Goal: Contribute content: Add original content to the website for others to see

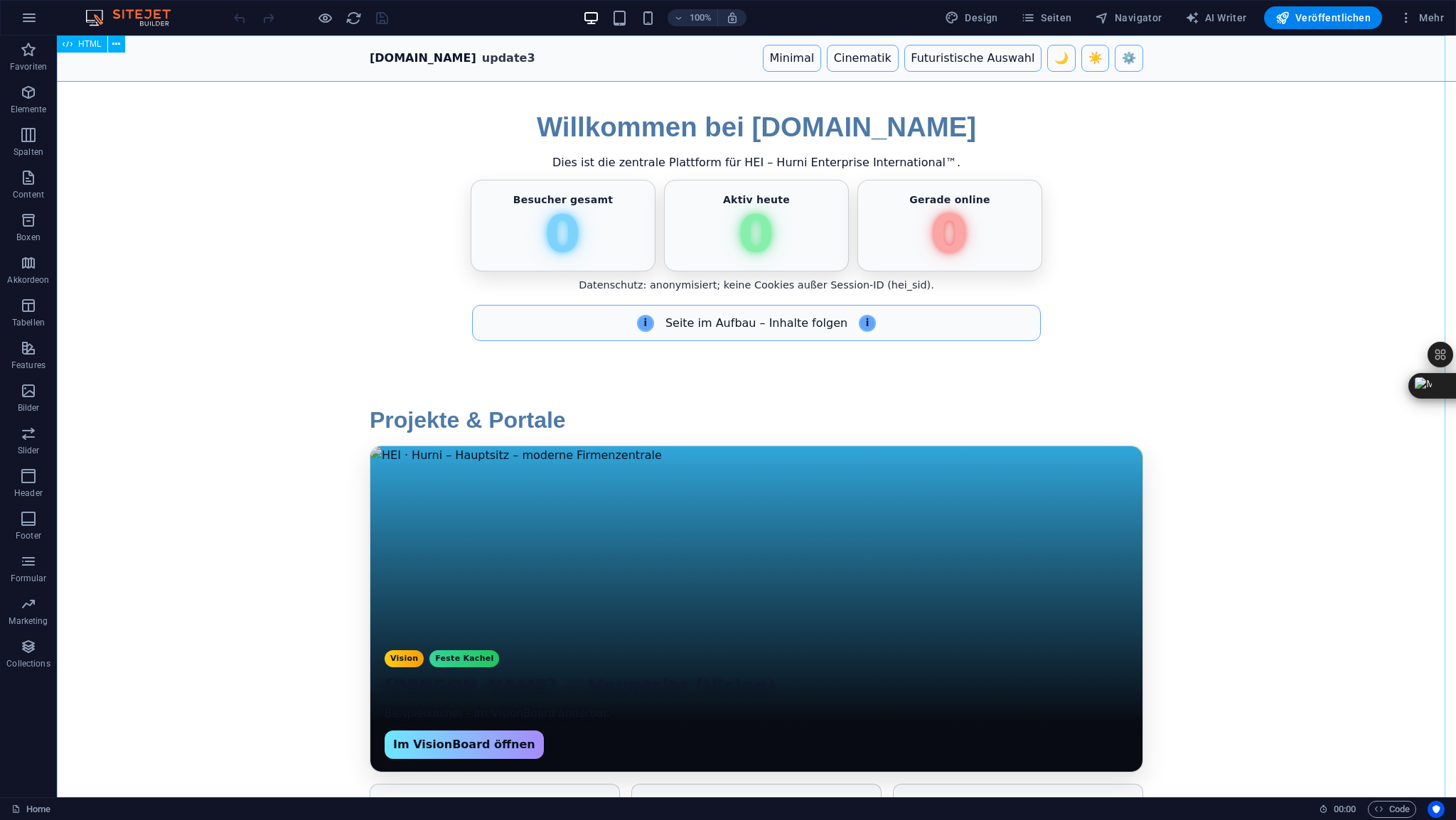
click at [82, 49] on div "HTML" at bounding box center [82, 43] width 51 height 17
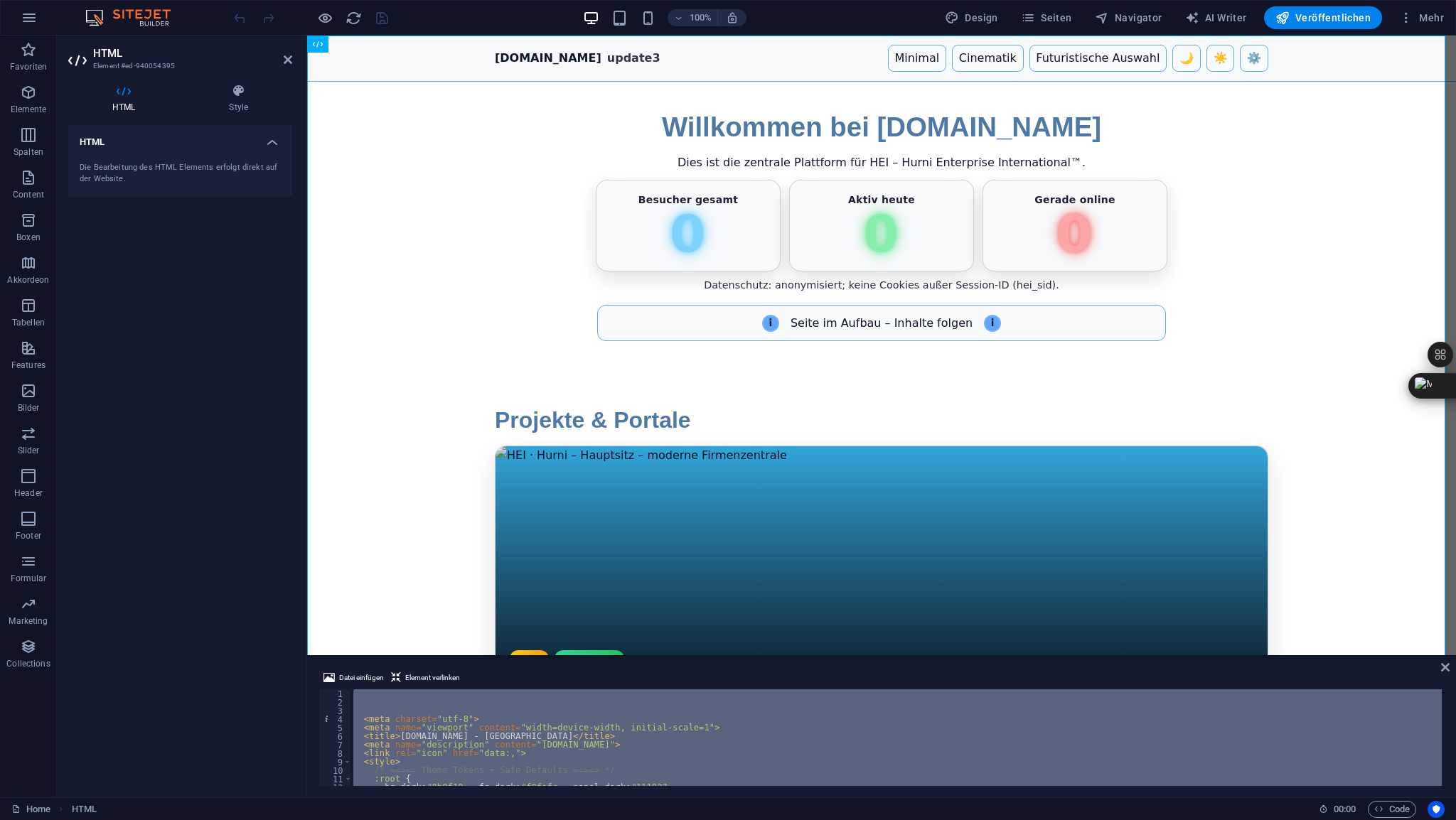
type textarea "</html>"
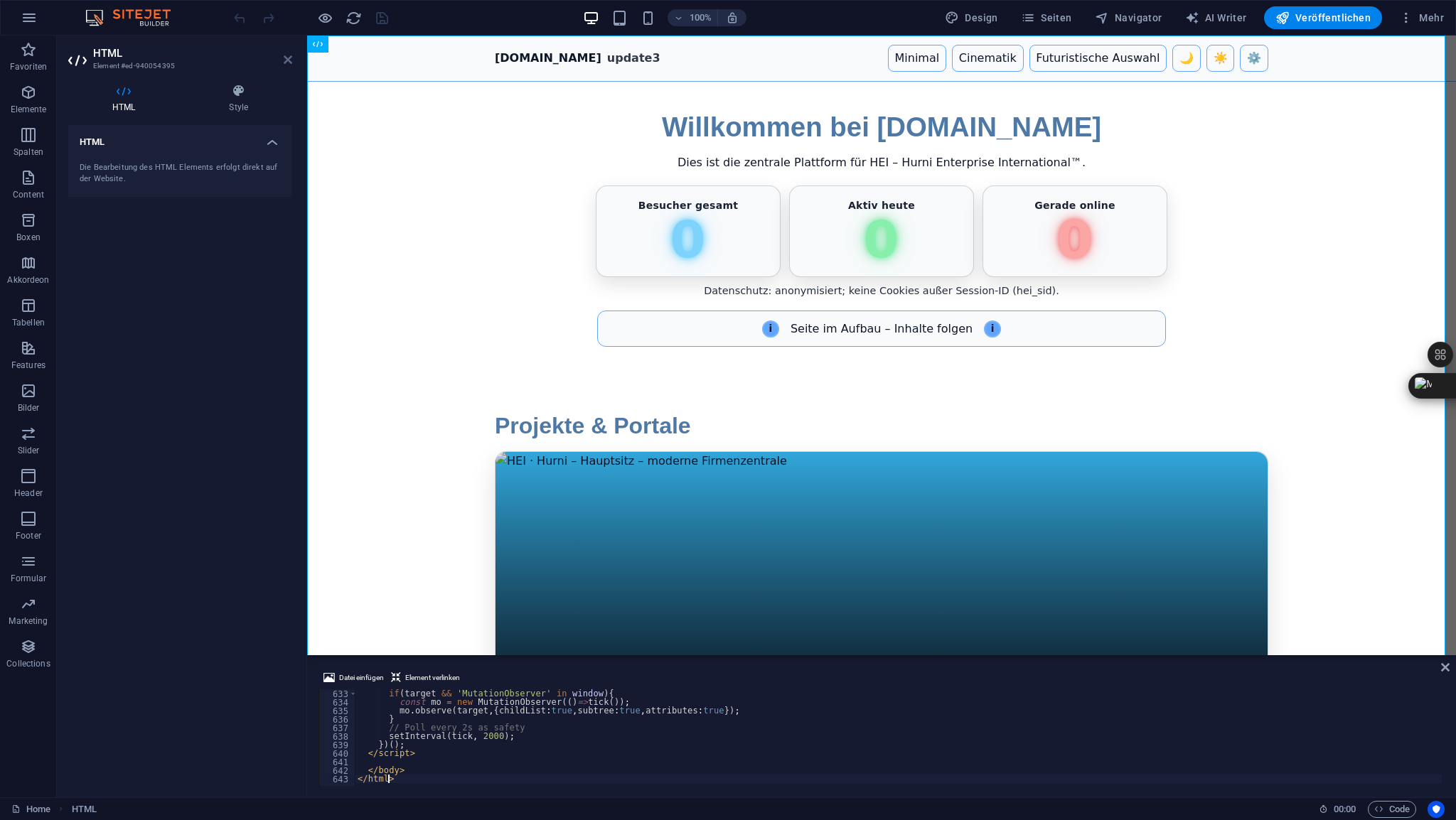
click at [286, 59] on icon at bounding box center [288, 60] width 9 height 12
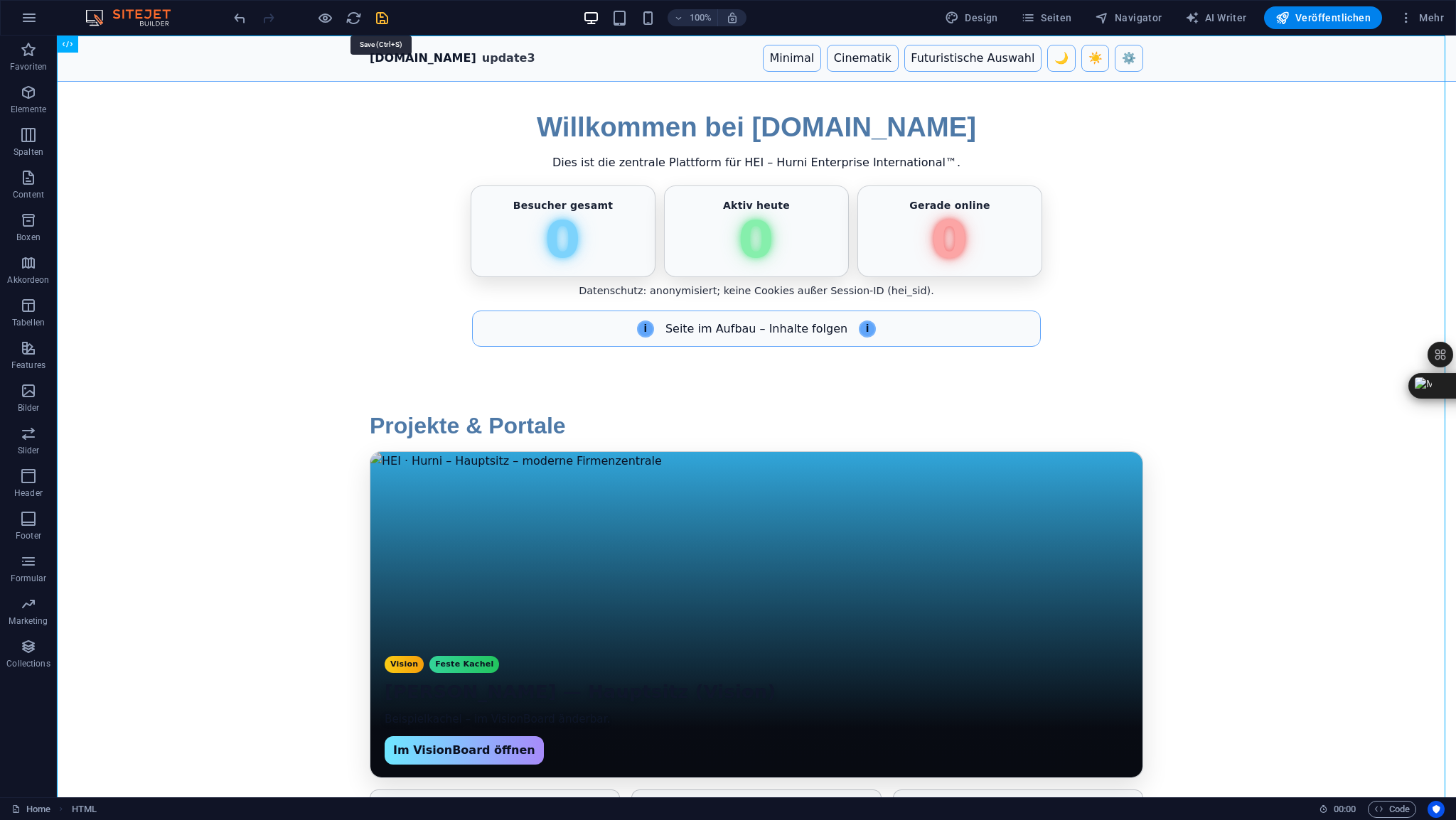
click at [386, 19] on icon "save" at bounding box center [382, 18] width 16 height 16
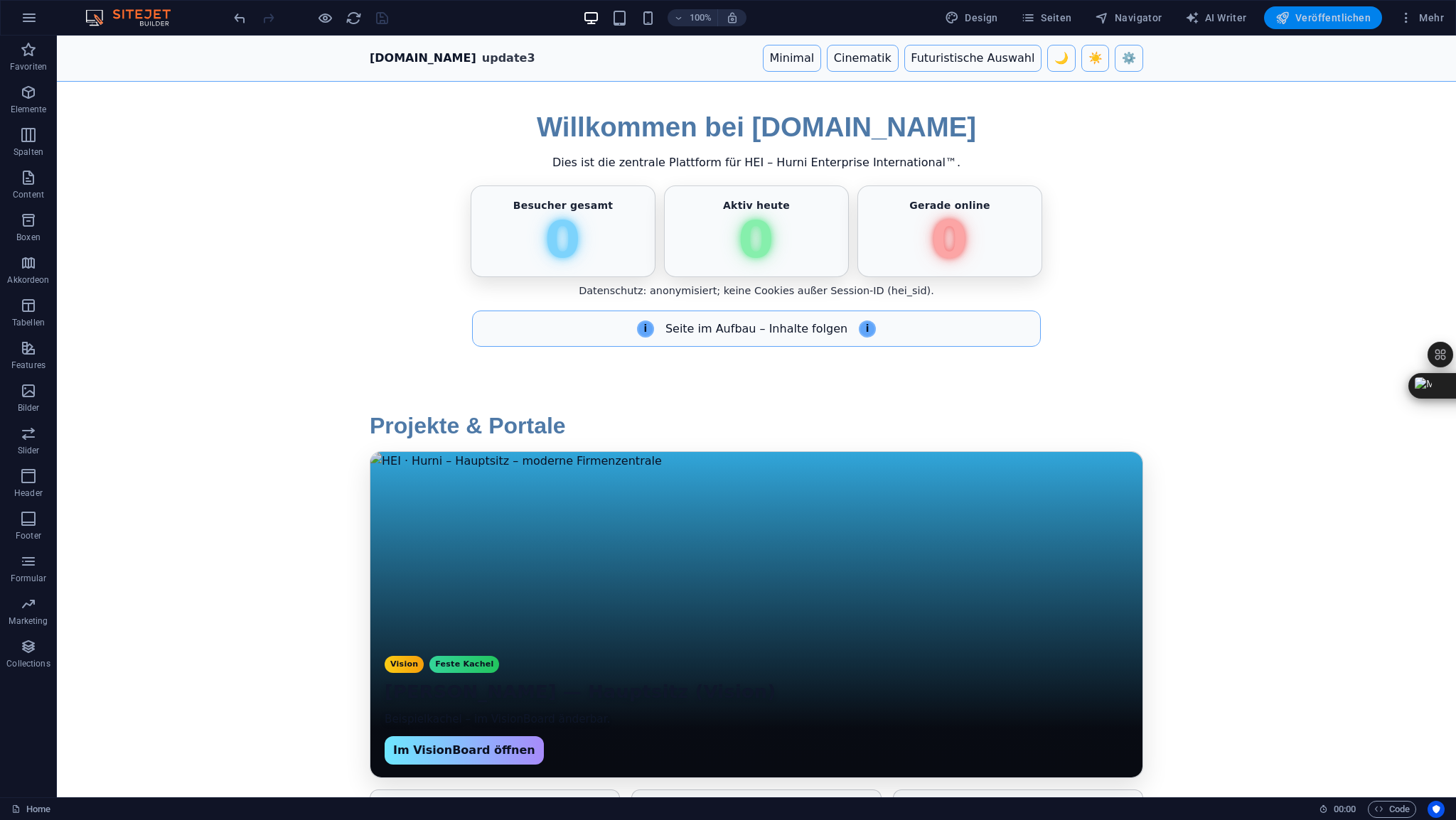
click at [1328, 21] on span "Veröffentlichen" at bounding box center [1323, 18] width 95 height 14
